Goal: Task Accomplishment & Management: Manage account settings

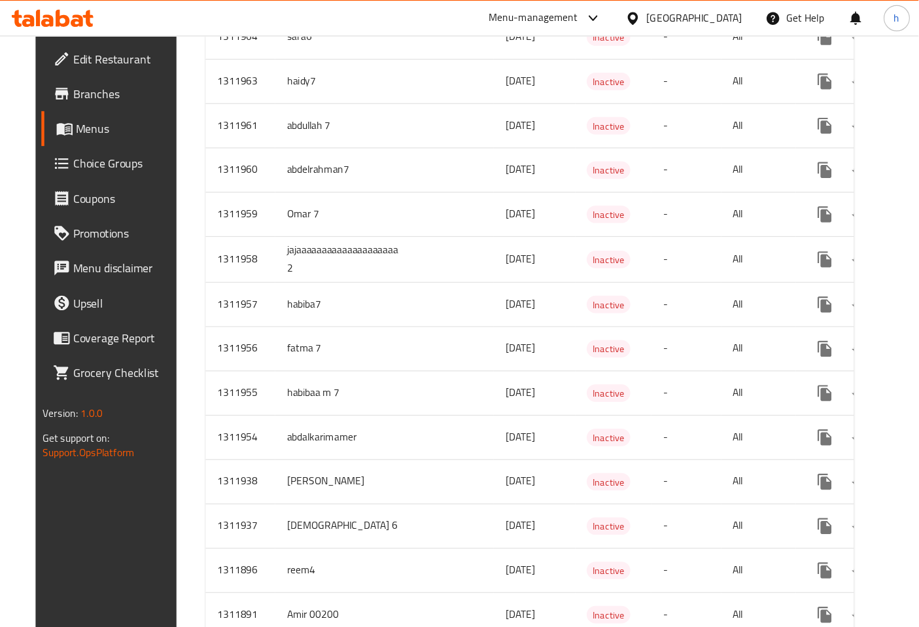
scroll to position [535, 0]
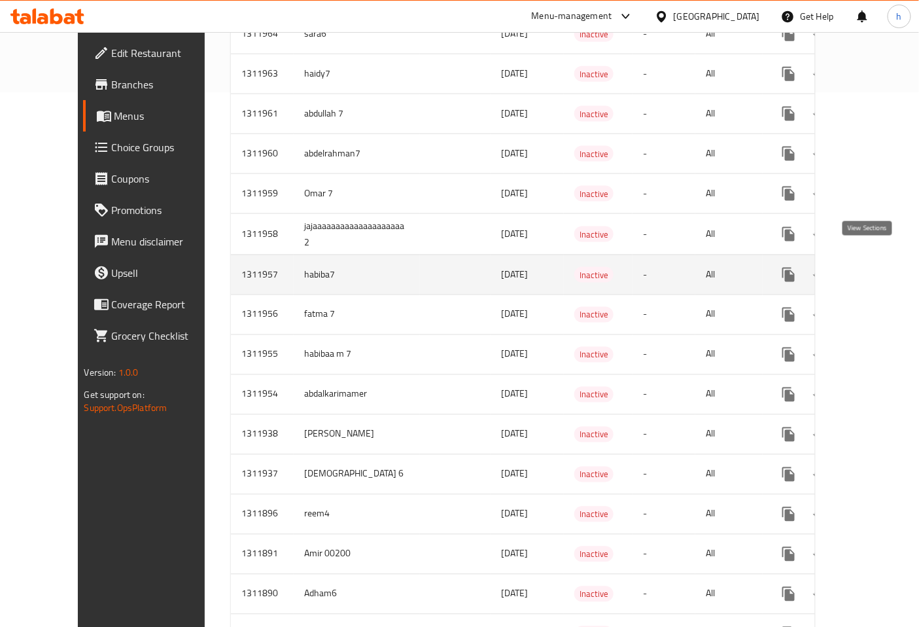
click at [761, 267] on icon "enhanced table" at bounding box center [884, 275] width 16 height 16
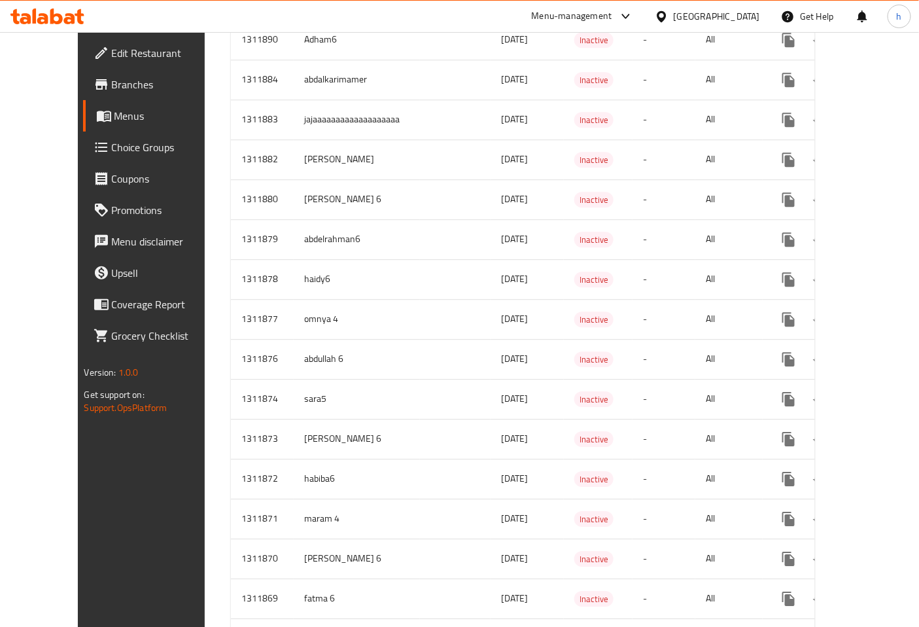
scroll to position [1116, 0]
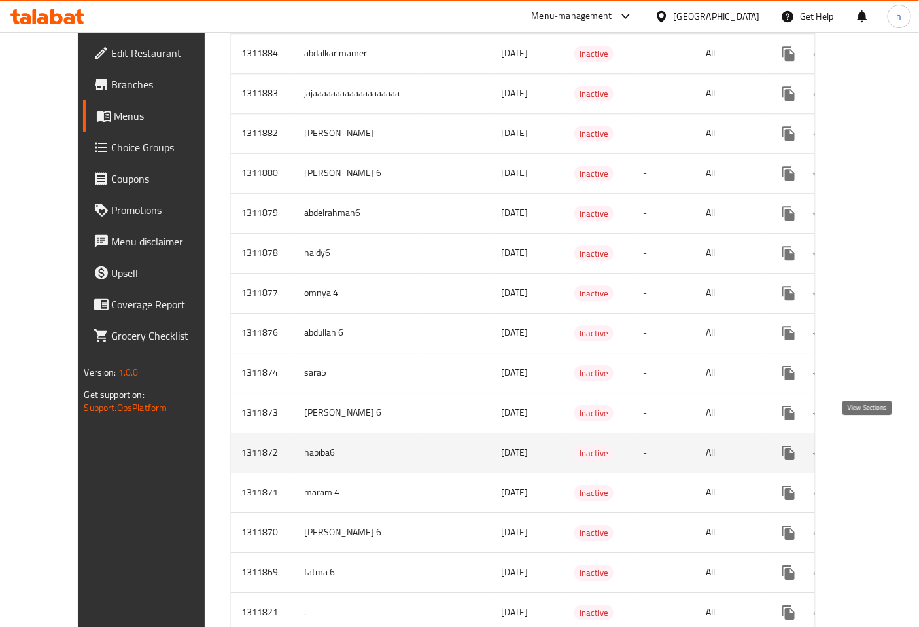
click at [876, 445] on icon "enhanced table" at bounding box center [884, 453] width 16 height 16
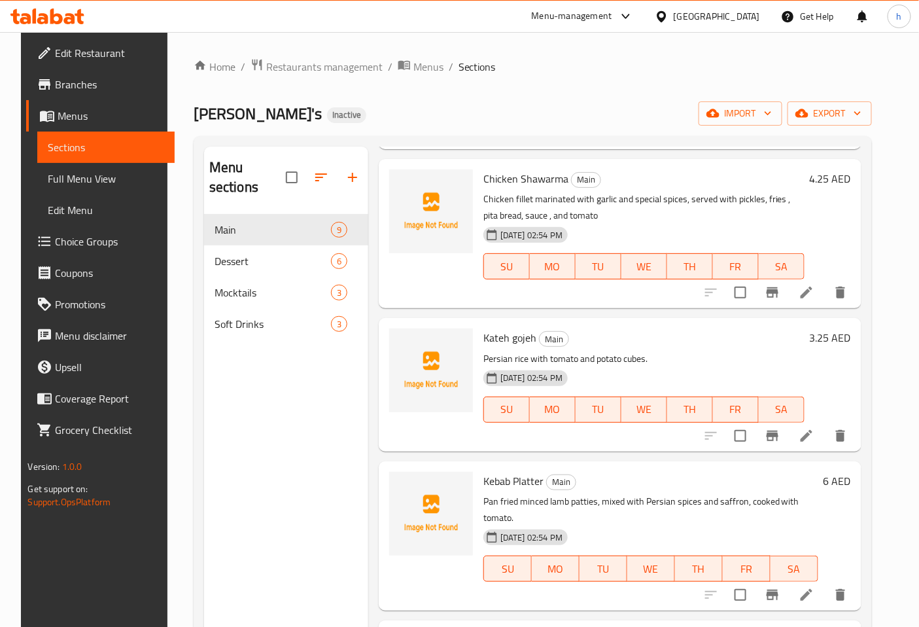
scroll to position [654, 0]
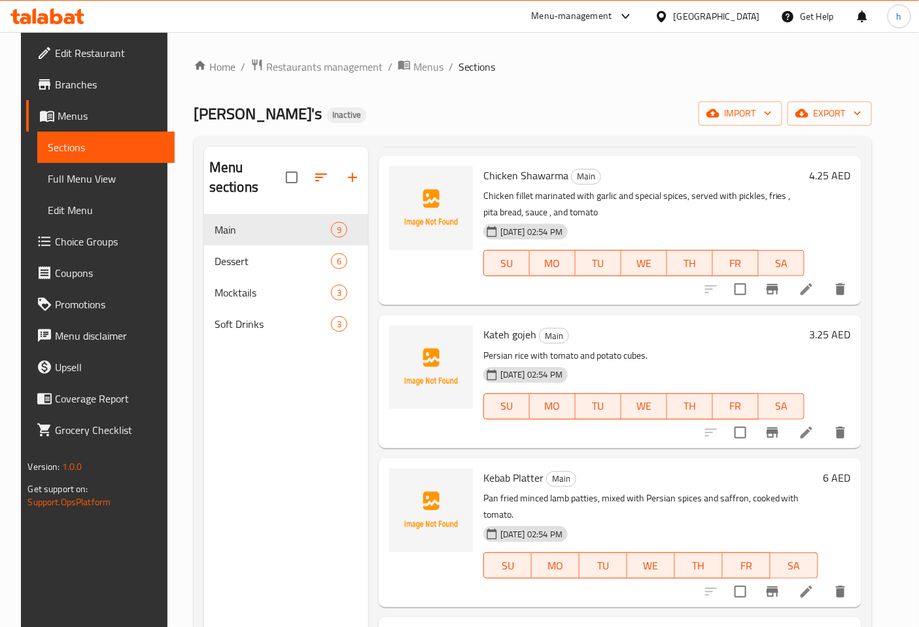
click at [808, 433] on li at bounding box center [807, 433] width 37 height 24
